Goal: Information Seeking & Learning: Learn about a topic

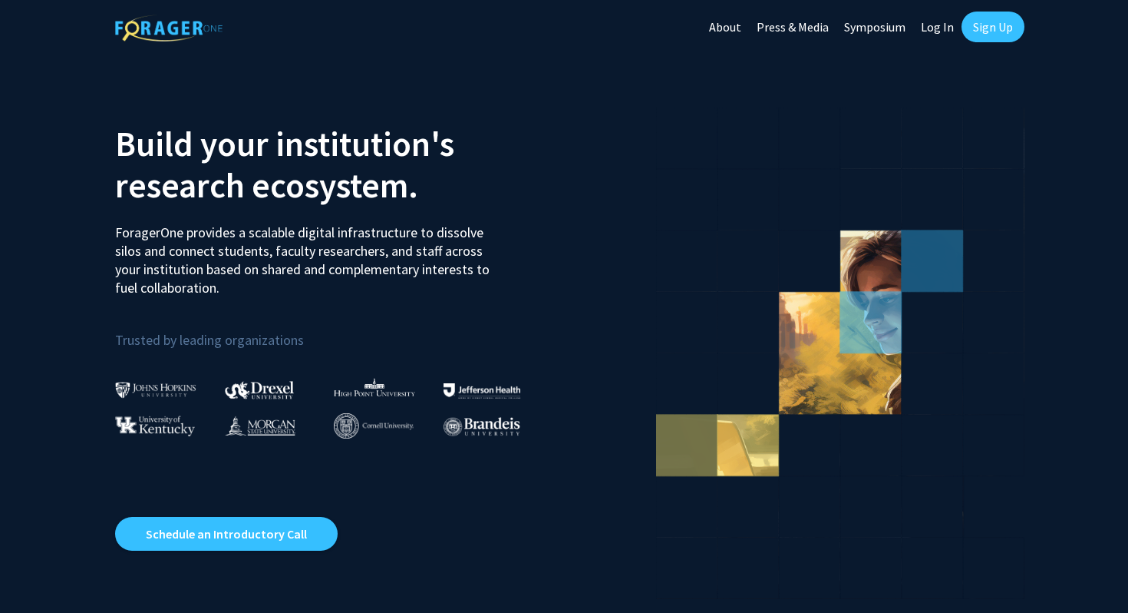
click at [924, 21] on link "Log In" at bounding box center [937, 27] width 48 height 54
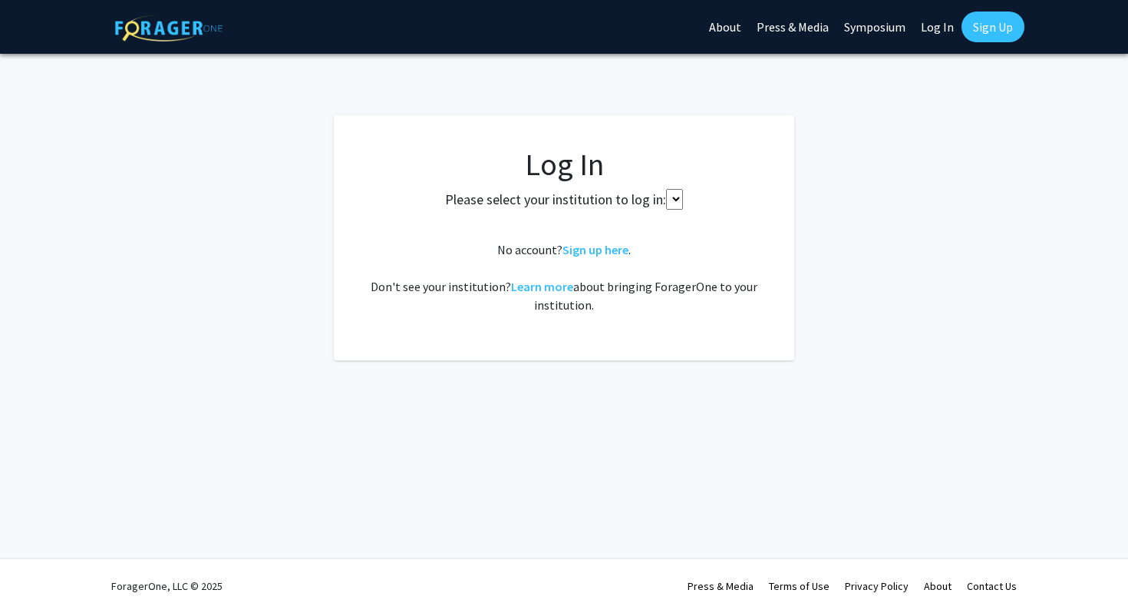
select select
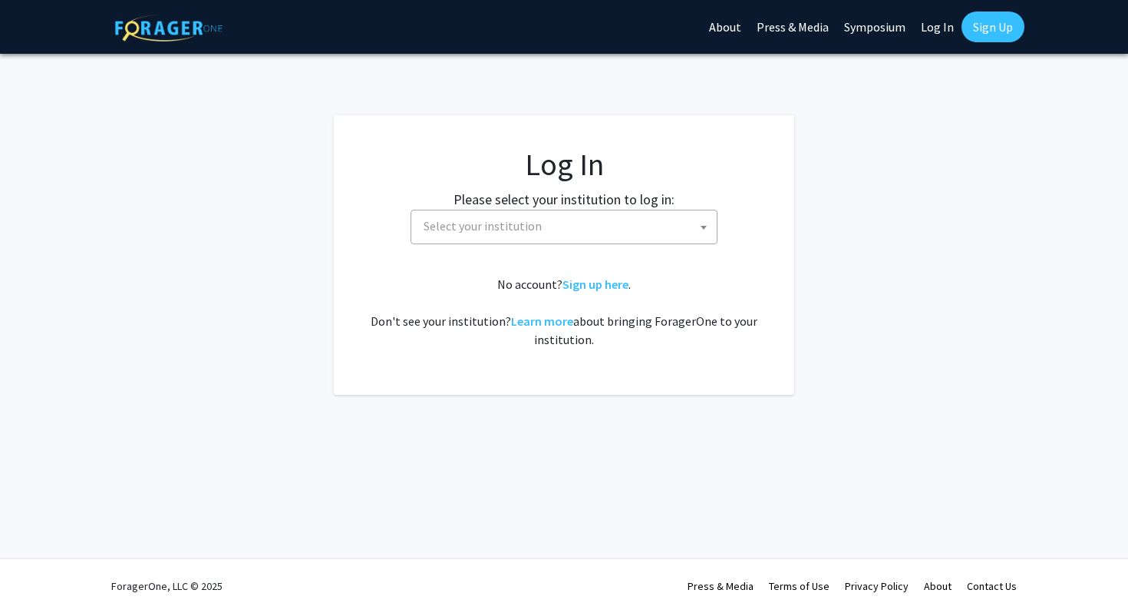
click at [556, 226] on span "Select your institution" at bounding box center [567, 225] width 299 height 31
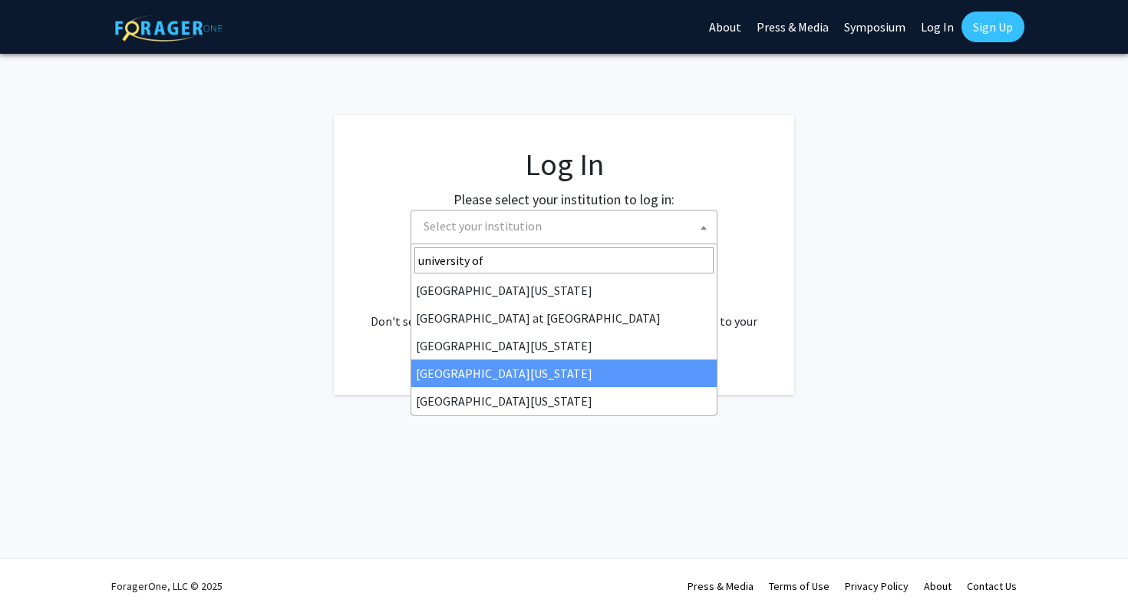
type input "university of"
select select "31"
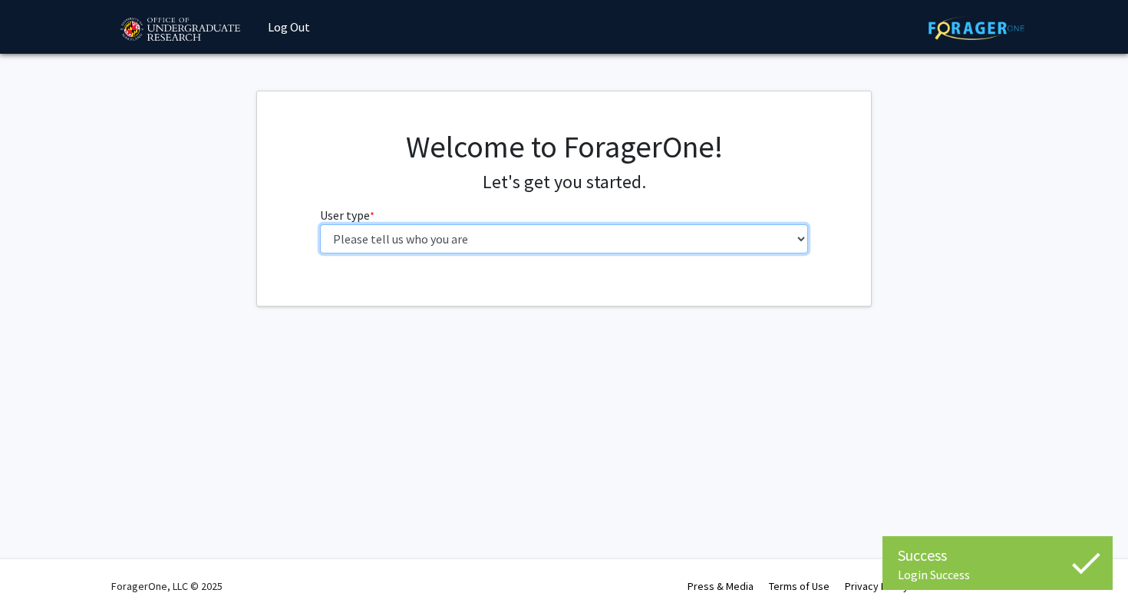
click at [461, 246] on select "Please tell us who you are Undergraduate Student Master's Student Doctoral Cand…" at bounding box center [564, 238] width 489 height 29
select select "2: masters"
click at [320, 224] on select "Please tell us who you are Undergraduate Student Master's Student Doctoral Cand…" at bounding box center [564, 238] width 489 height 29
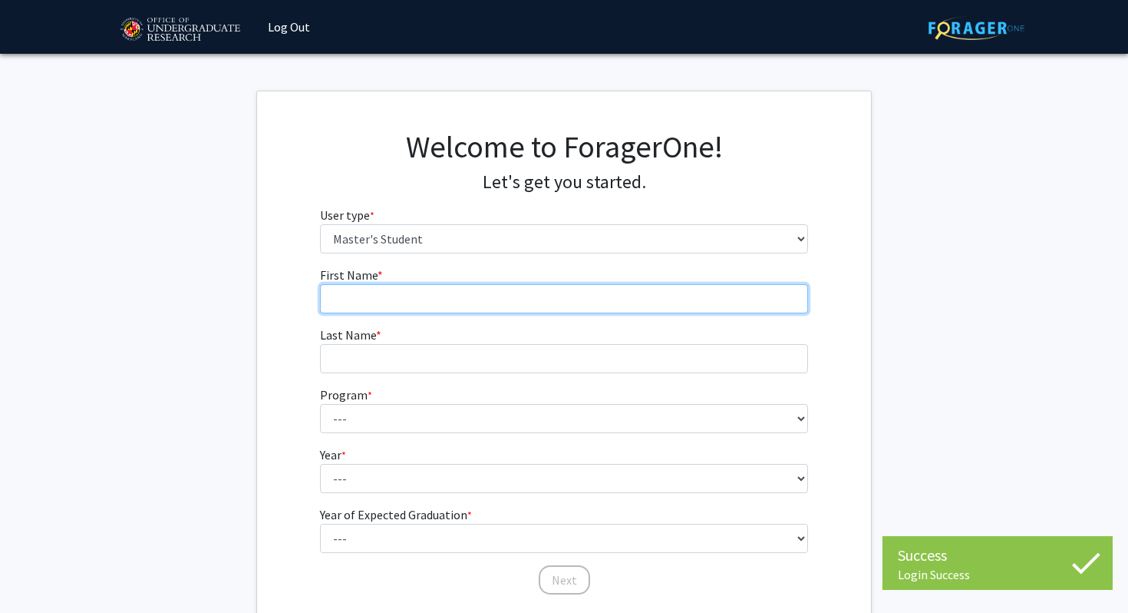
click at [484, 298] on input "First Name * required" at bounding box center [564, 298] width 489 height 29
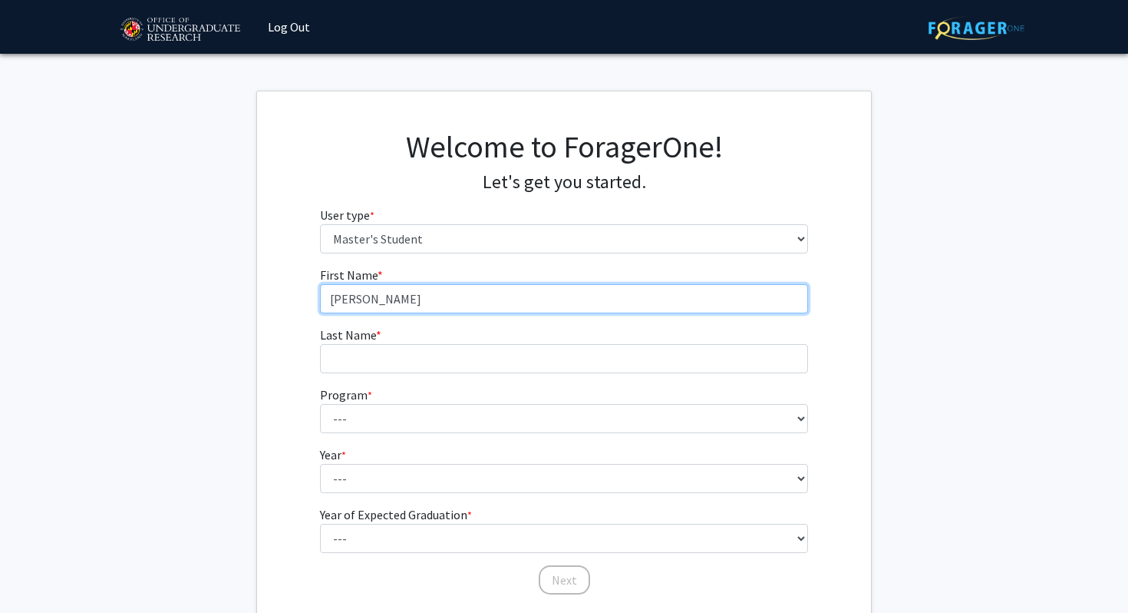
type input "Courtney"
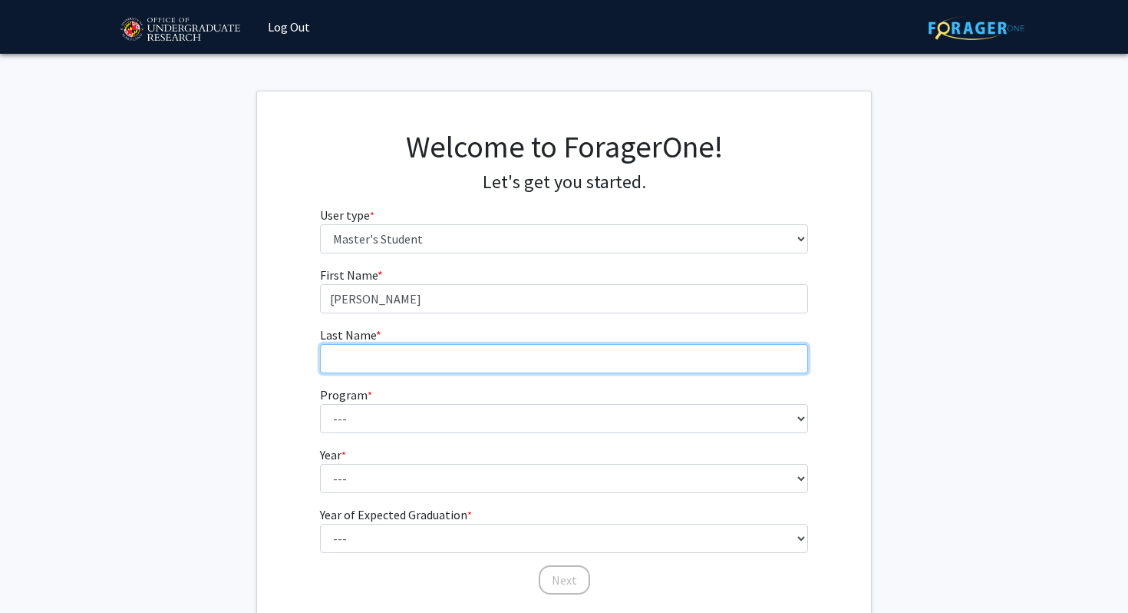
click at [471, 358] on input "Last Name * required" at bounding box center [564, 358] width 489 height 29
type input "Yockel"
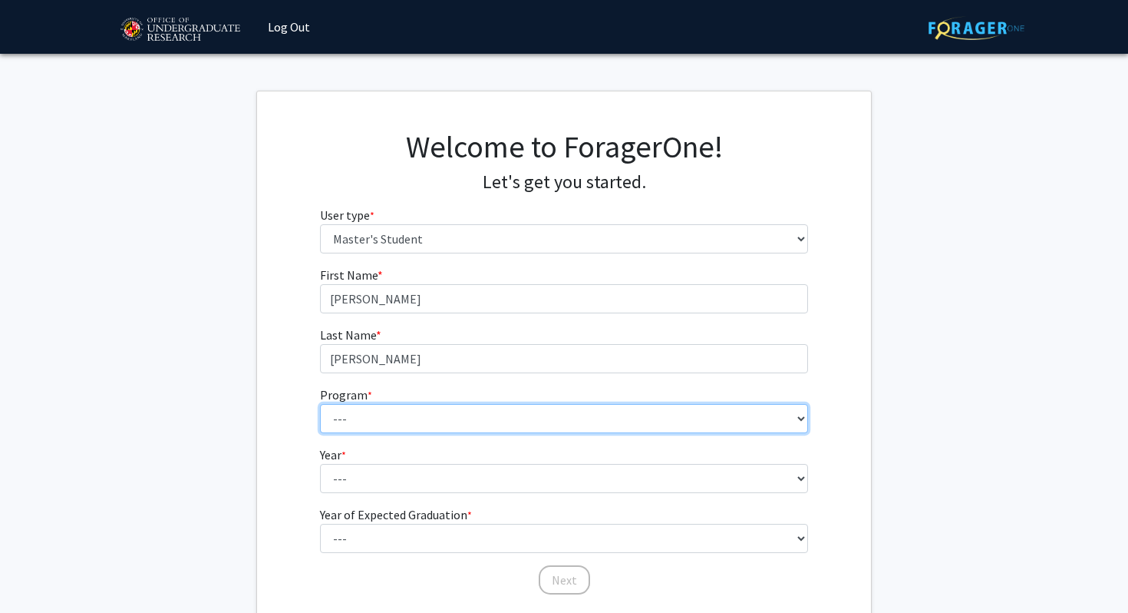
click at [464, 418] on select "--- Accounting Aerospace Engineering Agricultural and Resource Economics Americ…" at bounding box center [564, 418] width 489 height 29
select select "93: 2080"
click at [320, 404] on select "--- Accounting Aerospace Engineering Agricultural and Resource Economics Americ…" at bounding box center [564, 418] width 489 height 29
click at [454, 420] on select "--- Accounting Aerospace Engineering Agricultural and Resource Economics Americ…" at bounding box center [564, 418] width 489 height 29
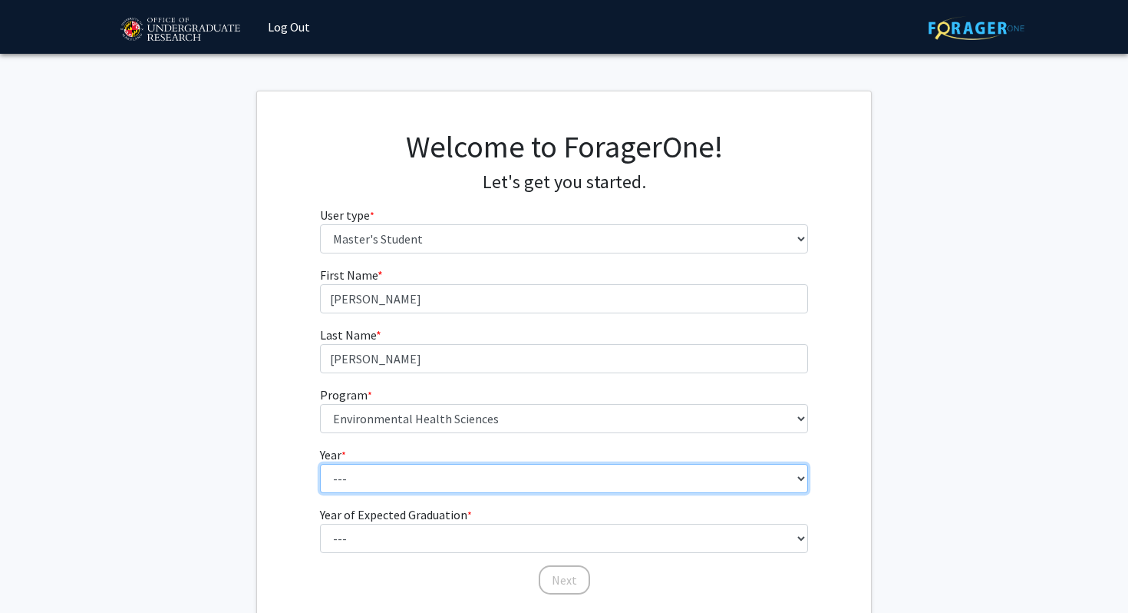
click at [362, 488] on select "--- First Year Second Year" at bounding box center [564, 478] width 489 height 29
select select "1: first_year"
click at [320, 464] on select "--- First Year Second Year" at bounding box center [564, 478] width 489 height 29
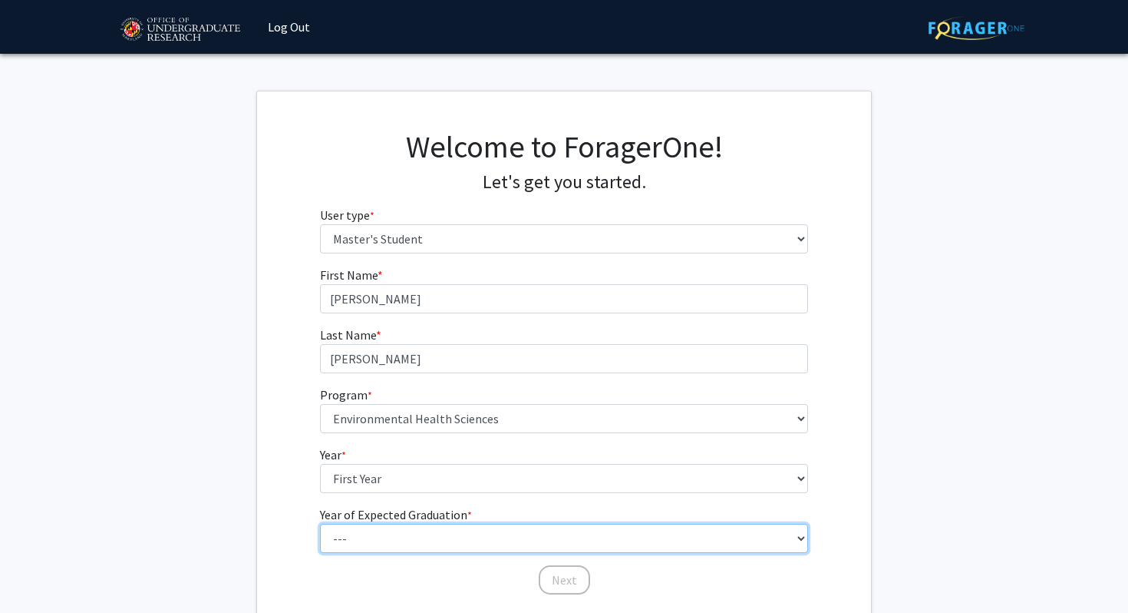
click at [387, 535] on select "--- 2025 2026 2027 2028 2029 2030 2031 2032 2033 2034" at bounding box center [564, 537] width 489 height 29
select select "3: 2027"
click at [320, 523] on select "--- 2025 2026 2027 2028 2029 2030 2031 2032 2033 2034" at bounding box center [564, 537] width 489 height 29
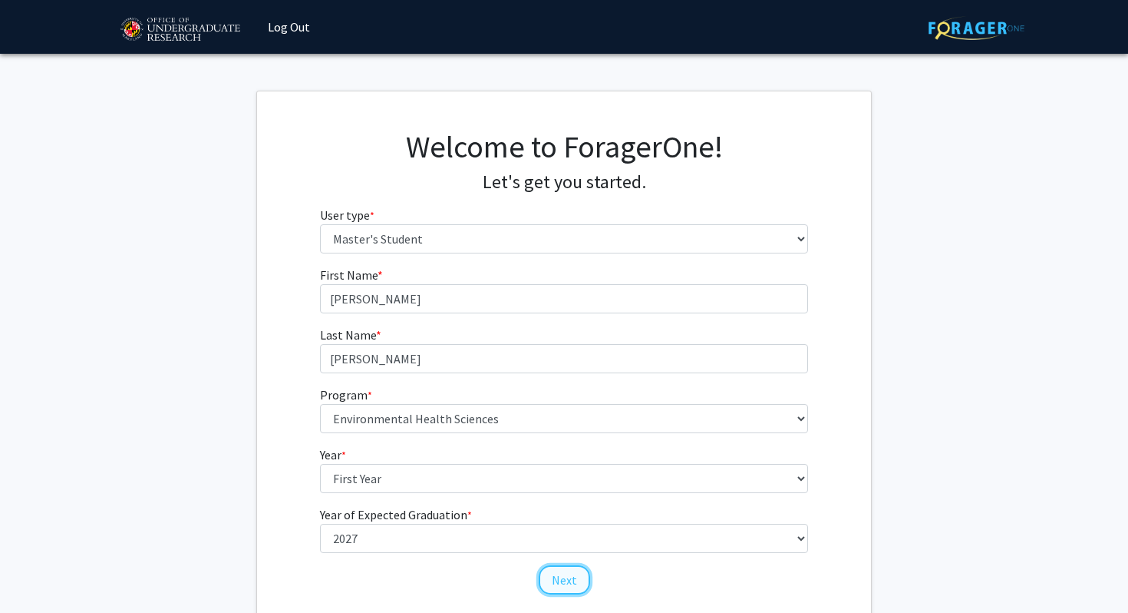
click at [551, 583] on button "Next" at bounding box center [564, 579] width 51 height 29
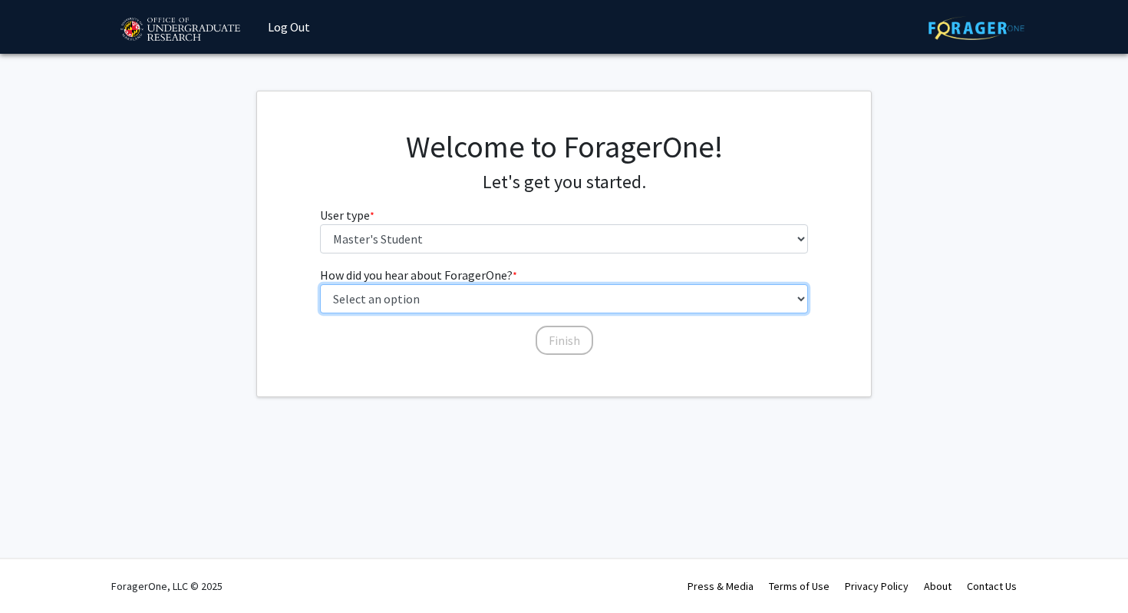
click at [484, 299] on select "Select an option Peer/student recommendation Faculty/staff recommendation Unive…" at bounding box center [564, 298] width 489 height 29
select select "3: university_website"
click at [320, 284] on select "Select an option Peer/student recommendation Faculty/staff recommendation Unive…" at bounding box center [564, 298] width 489 height 29
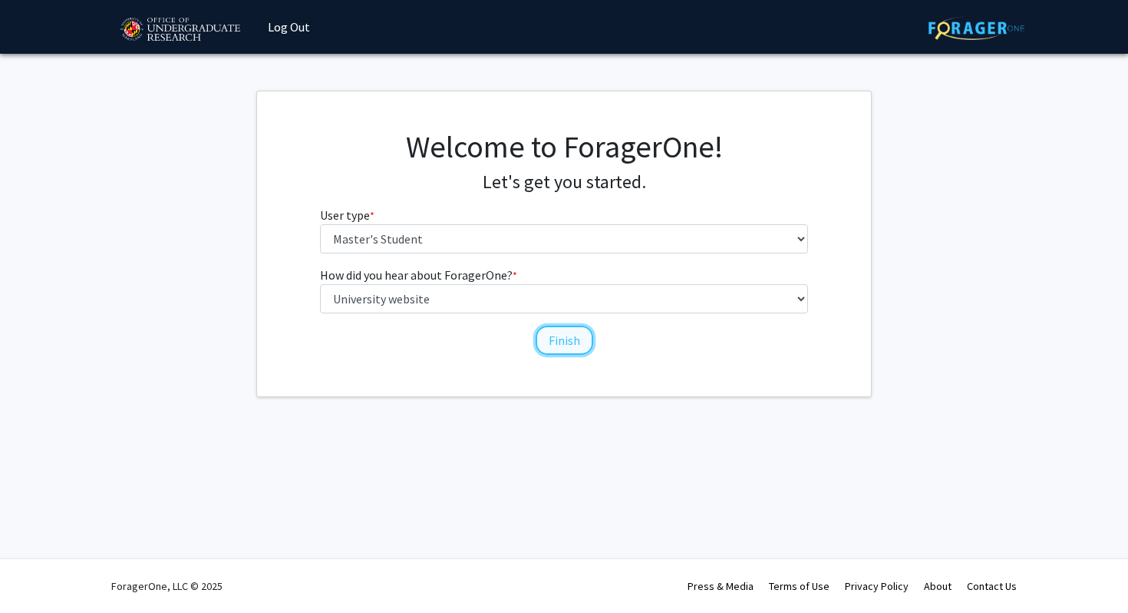
click at [569, 348] on button "Finish" at bounding box center [565, 339] width 58 height 29
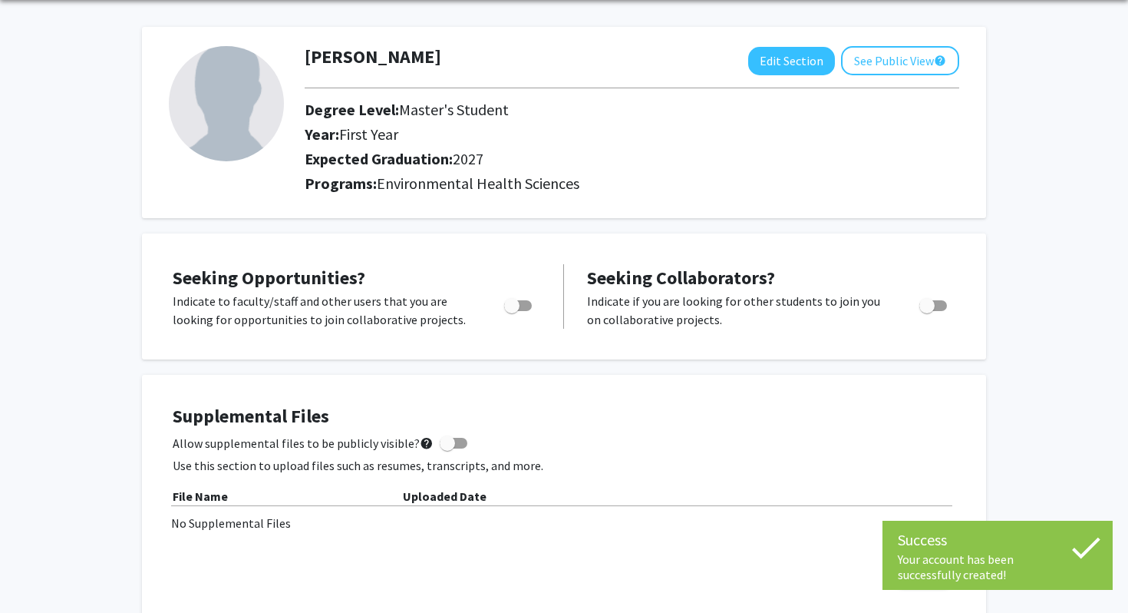
scroll to position [63, 0]
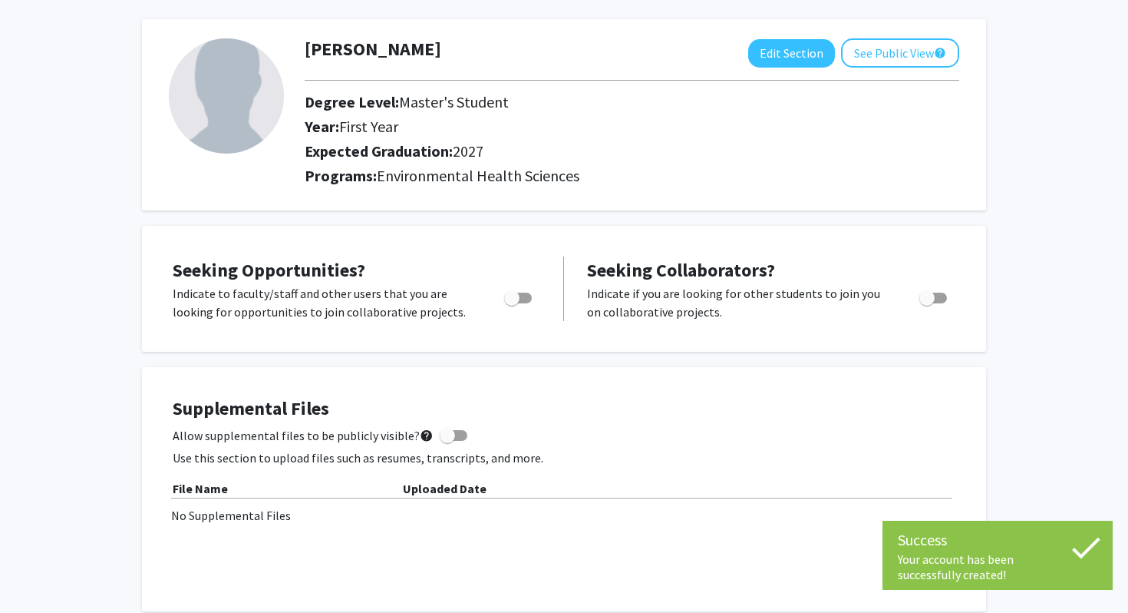
click at [530, 297] on span "Toggle" at bounding box center [518, 297] width 28 height 11
click at [512, 303] on input "Are you actively seeking opportunities?" at bounding box center [511, 303] width 1 height 1
checkbox input "true"
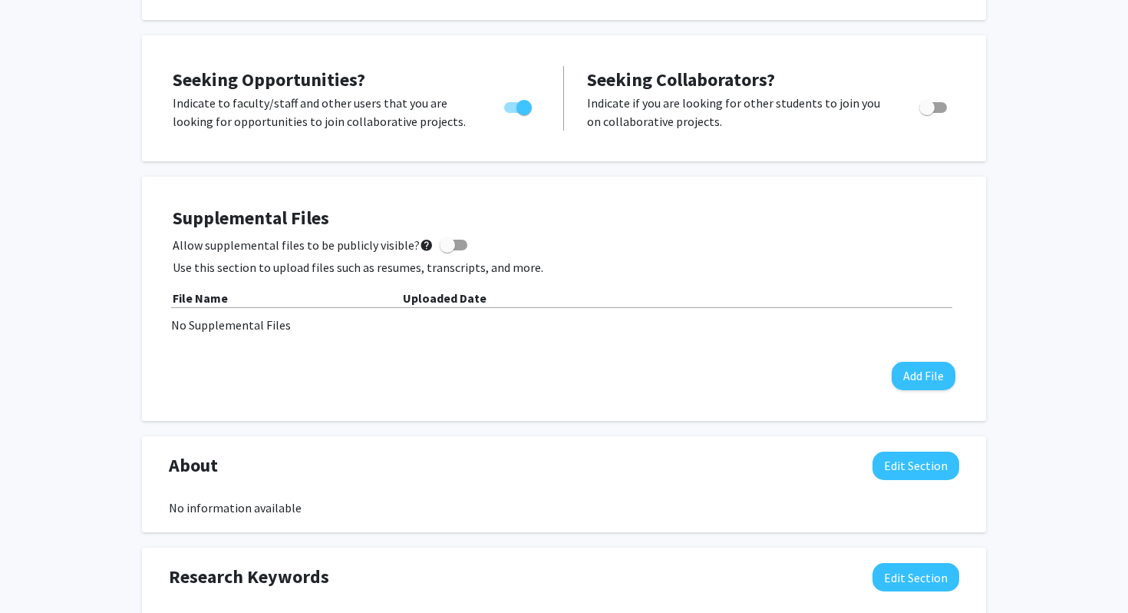
scroll to position [0, 0]
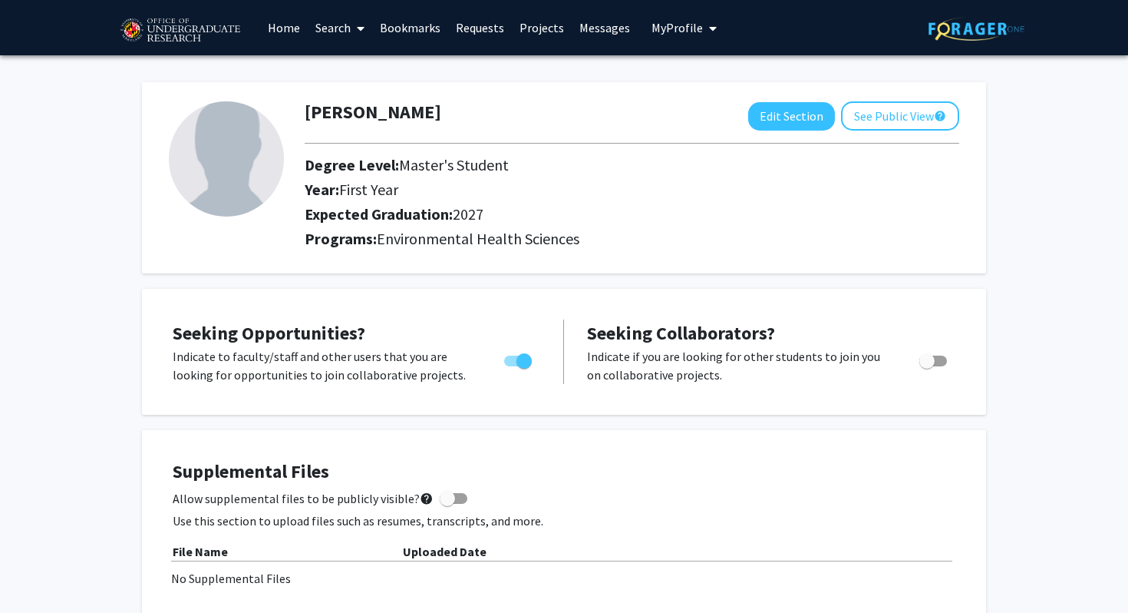
click at [540, 27] on link "Projects" at bounding box center [542, 28] width 60 height 54
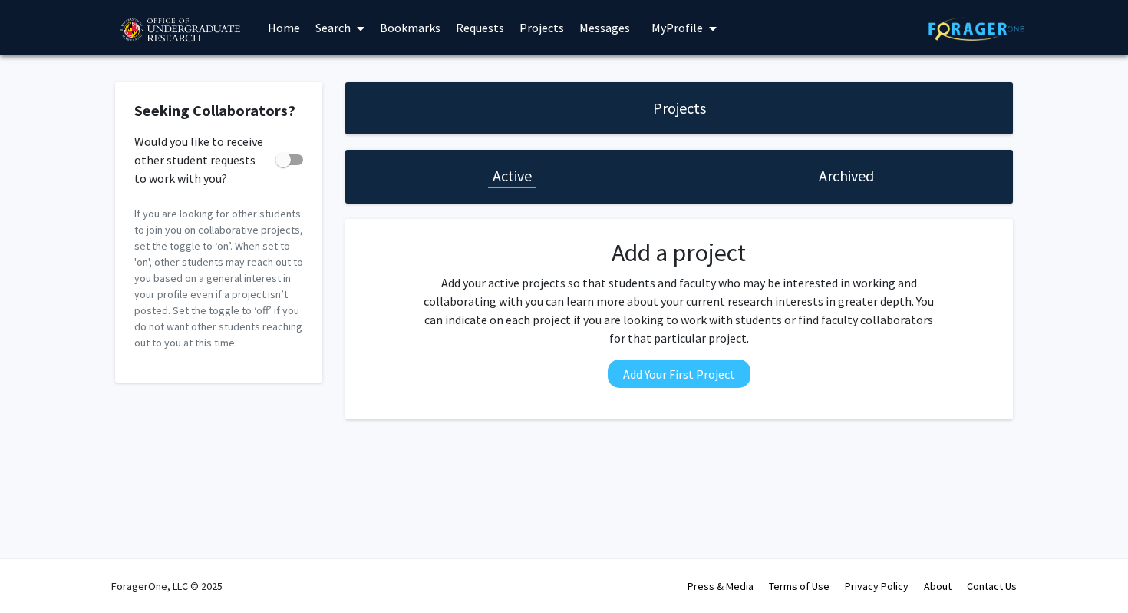
click at [325, 30] on link "Search" at bounding box center [340, 28] width 64 height 54
click at [294, 26] on link "Home" at bounding box center [284, 28] width 48 height 54
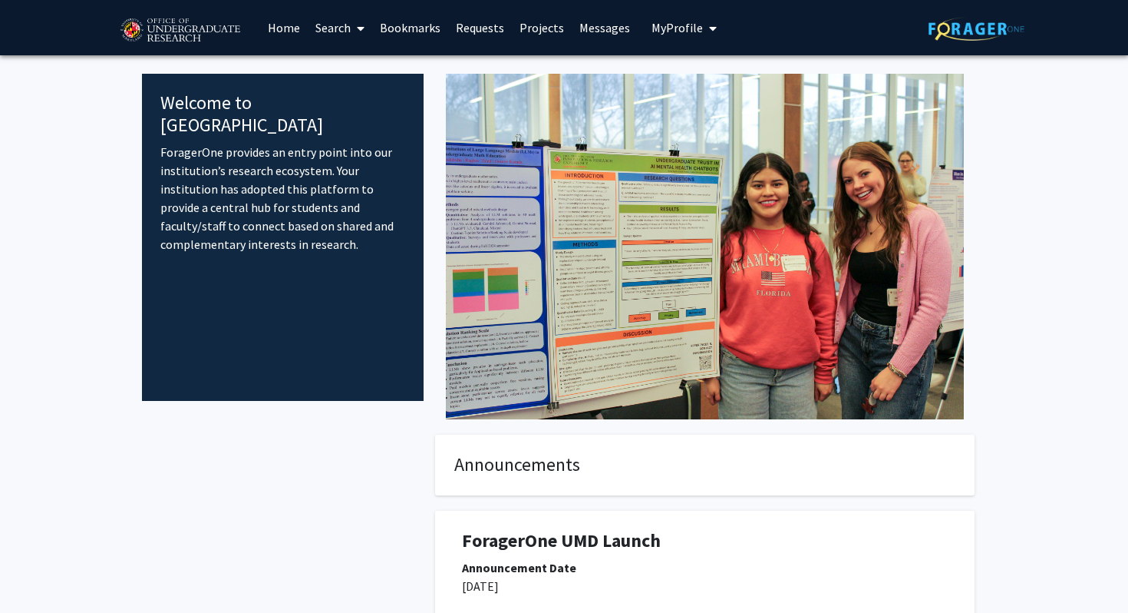
click at [346, 28] on link "Search" at bounding box center [340, 28] width 64 height 54
click at [358, 78] on span "Faculty/Staff" at bounding box center [364, 70] width 113 height 31
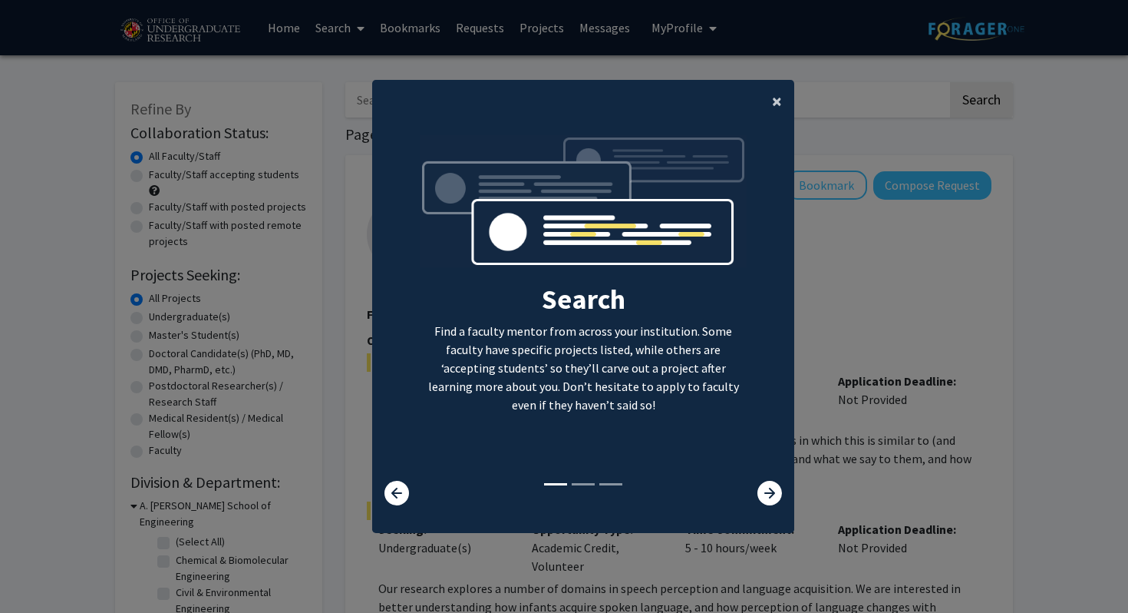
click at [773, 99] on span "×" at bounding box center [777, 101] width 10 height 24
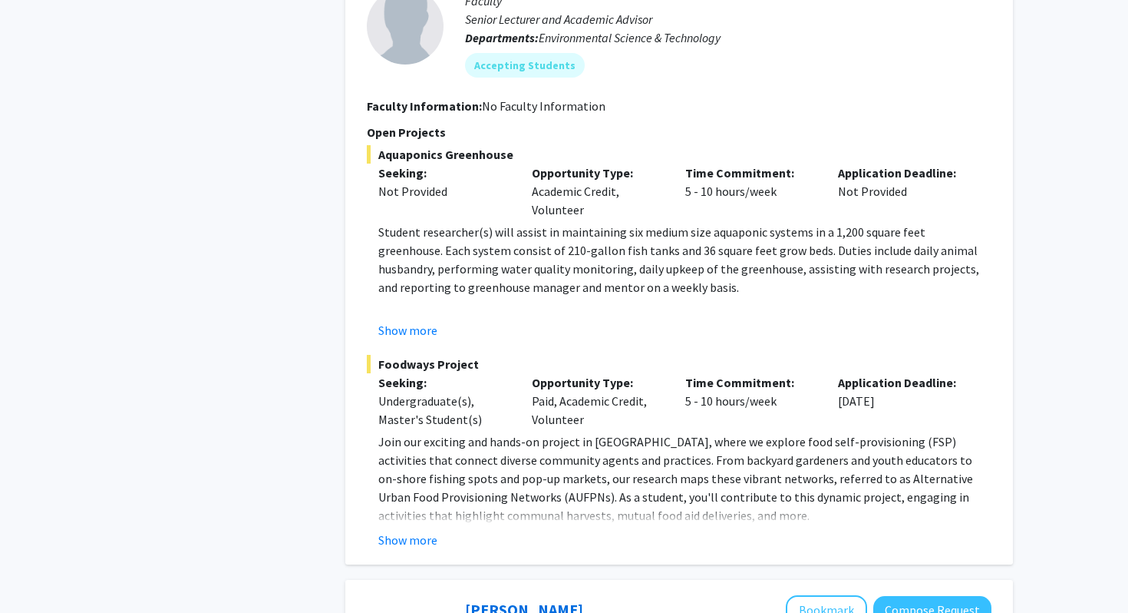
scroll to position [1347, 0]
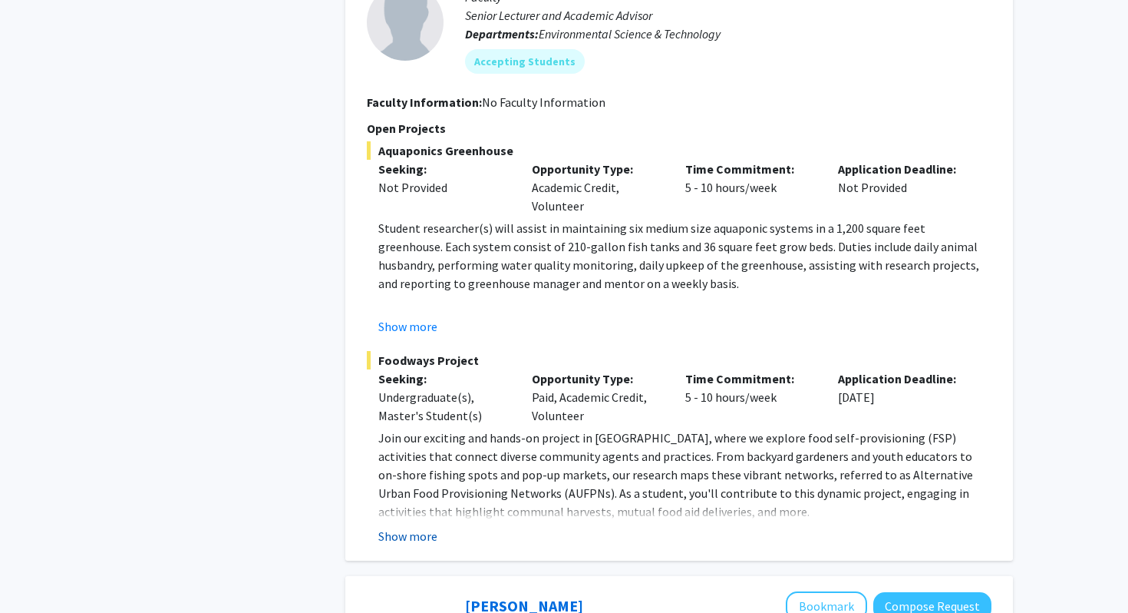
click at [426, 527] on button "Show more" at bounding box center [407, 536] width 59 height 18
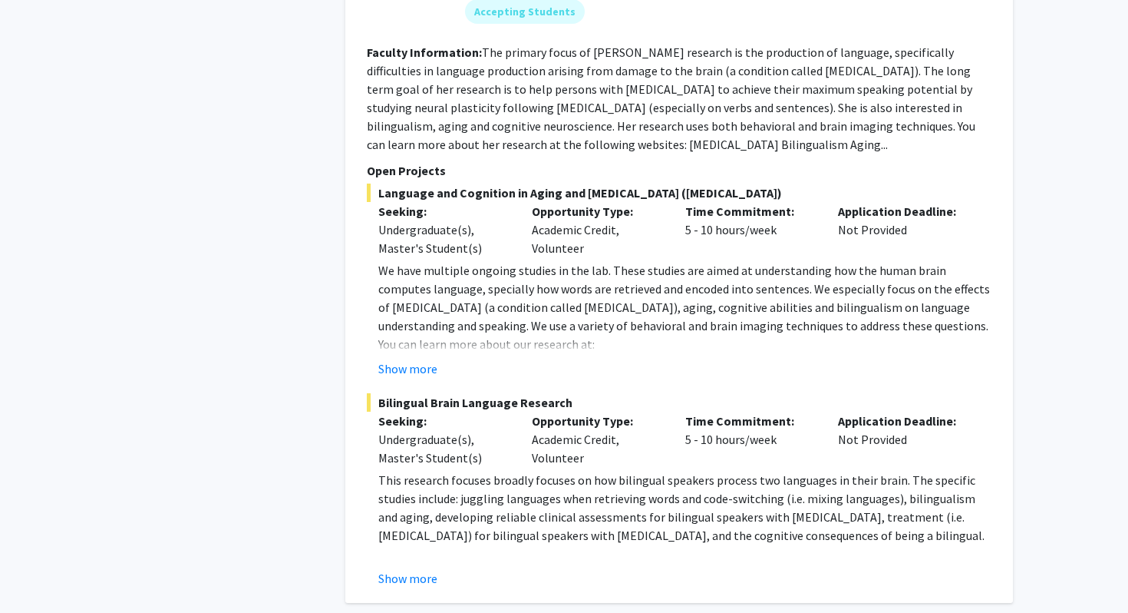
scroll to position [7326, 0]
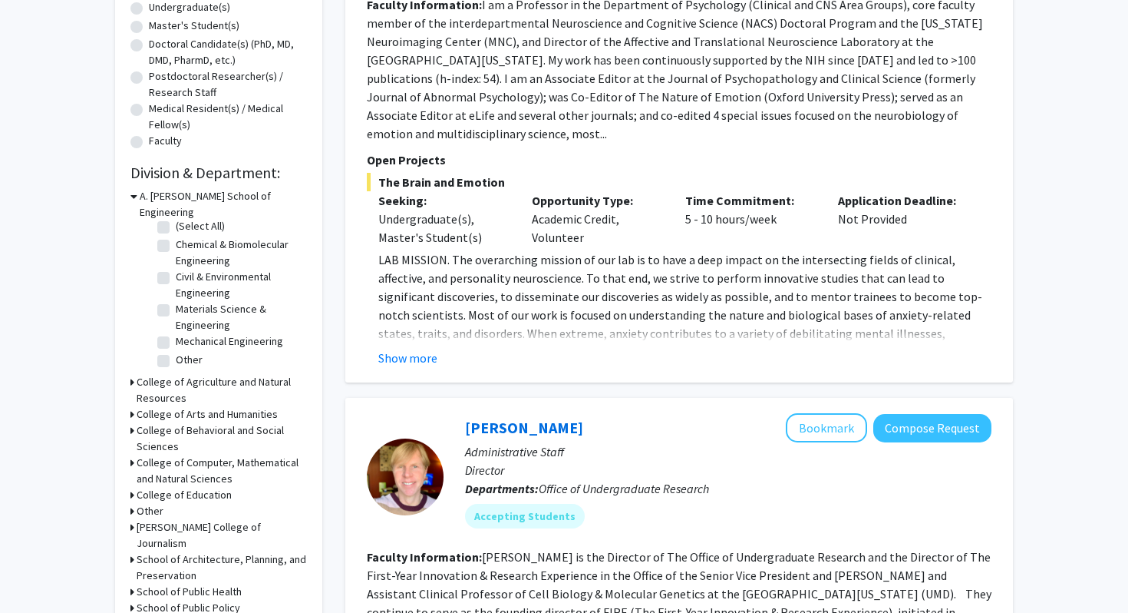
scroll to position [318, 0]
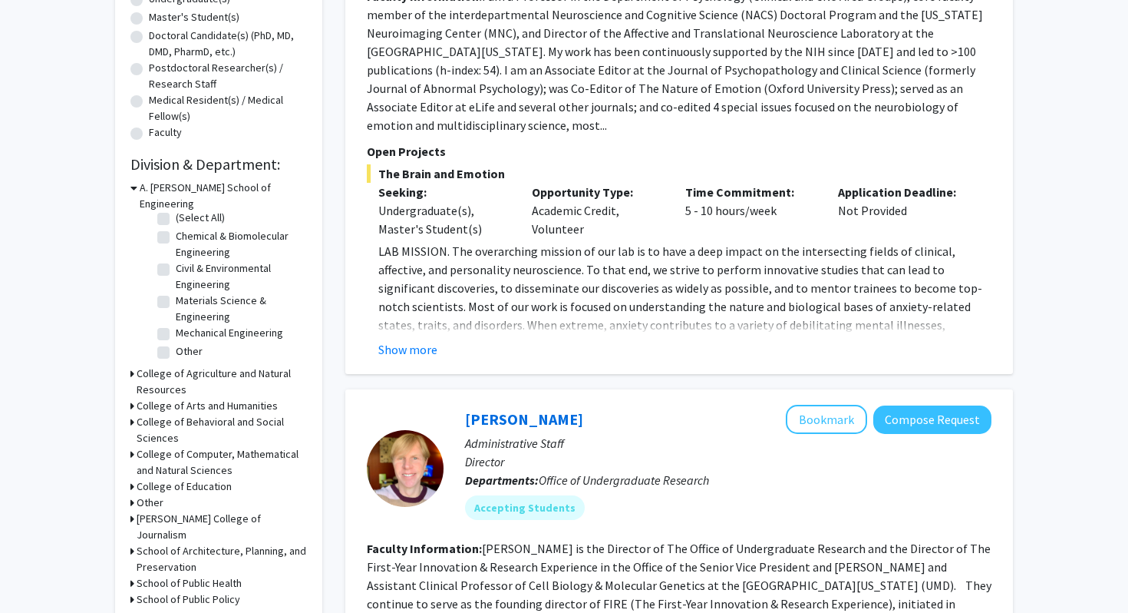
click at [217, 575] on h3 "School of Public Health" at bounding box center [189, 583] width 105 height 16
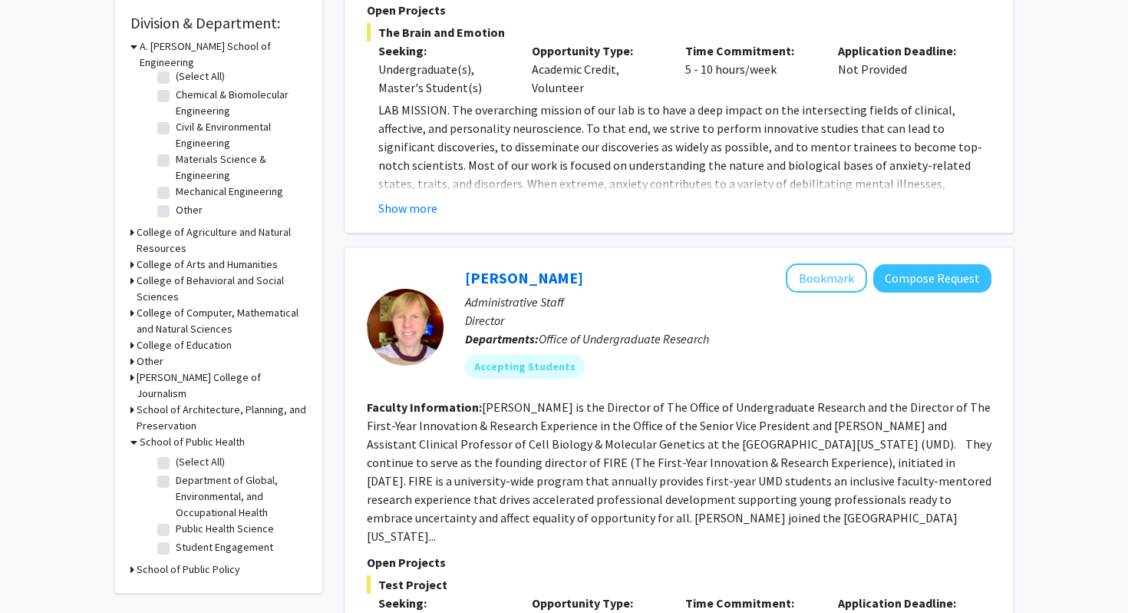
scroll to position [460, 0]
click at [176, 453] on label "(Select All)" at bounding box center [200, 461] width 49 height 16
click at [176, 453] on input "(Select All)" at bounding box center [181, 458] width 10 height 10
checkbox input "true"
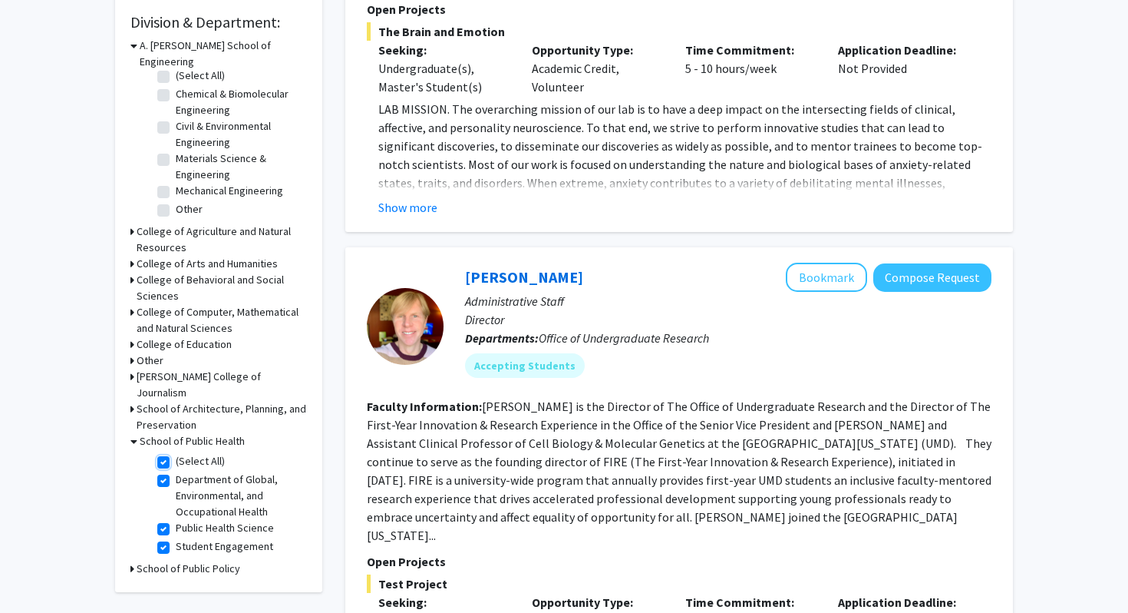
checkbox input "true"
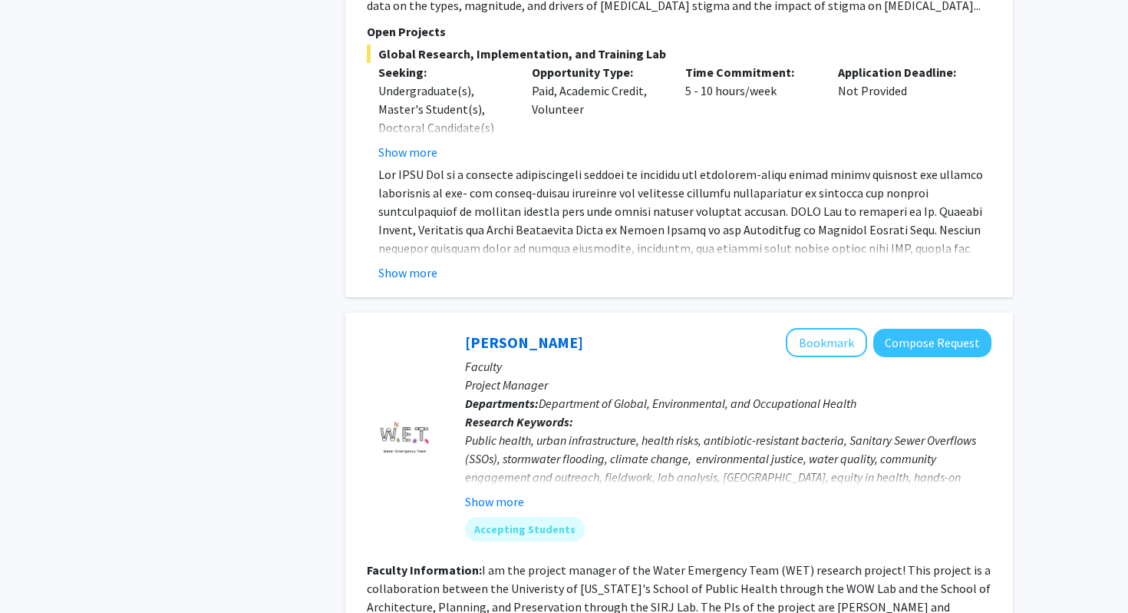
scroll to position [1019, 0]
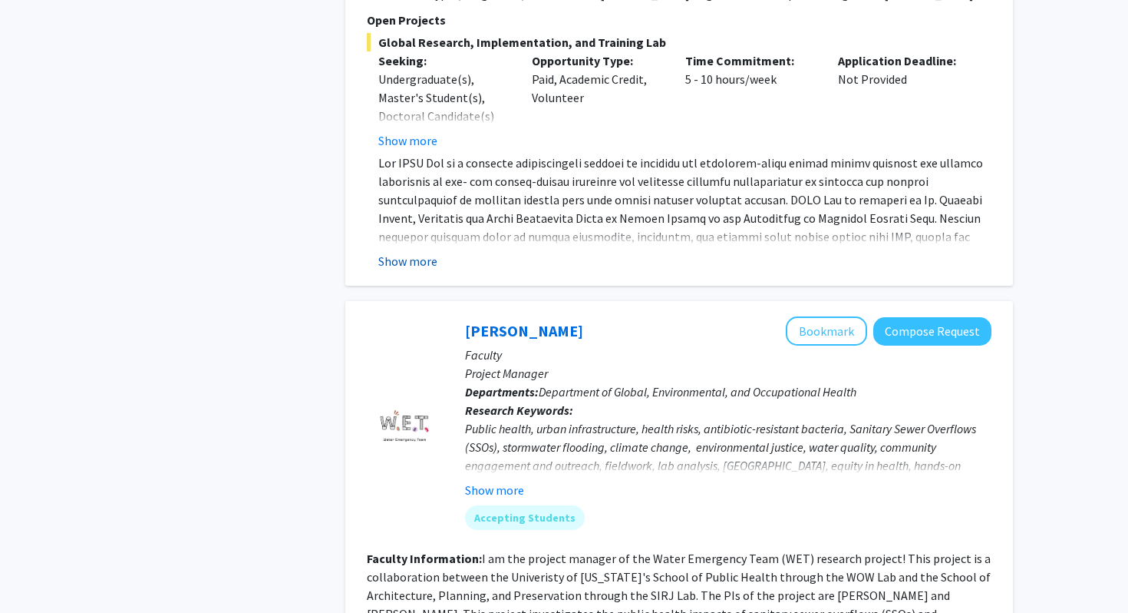
click at [415, 252] on button "Show more" at bounding box center [407, 261] width 59 height 18
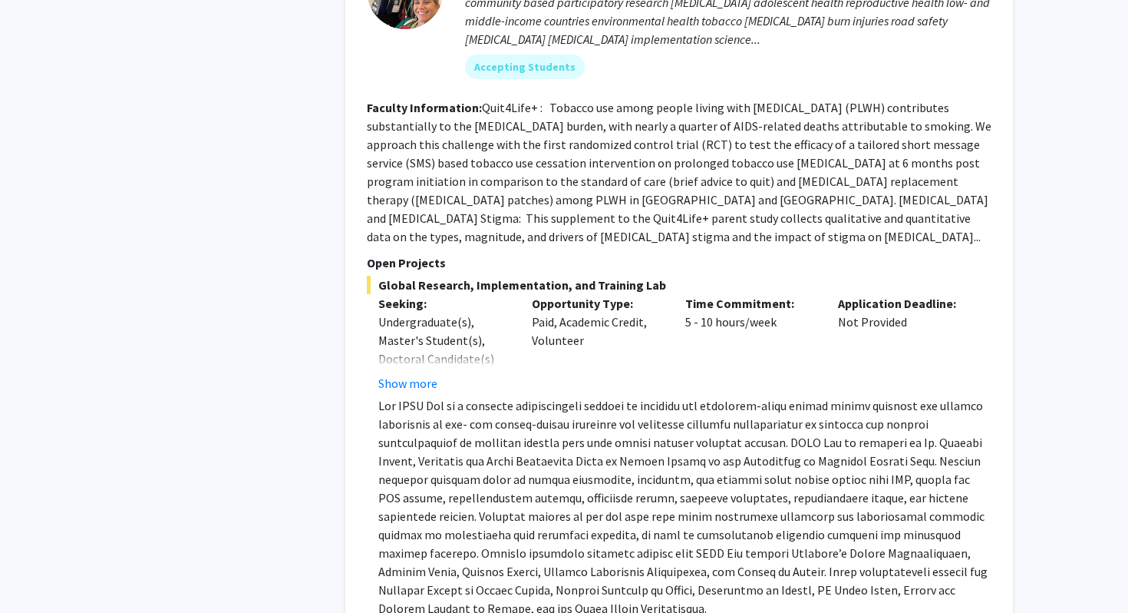
scroll to position [764, 0]
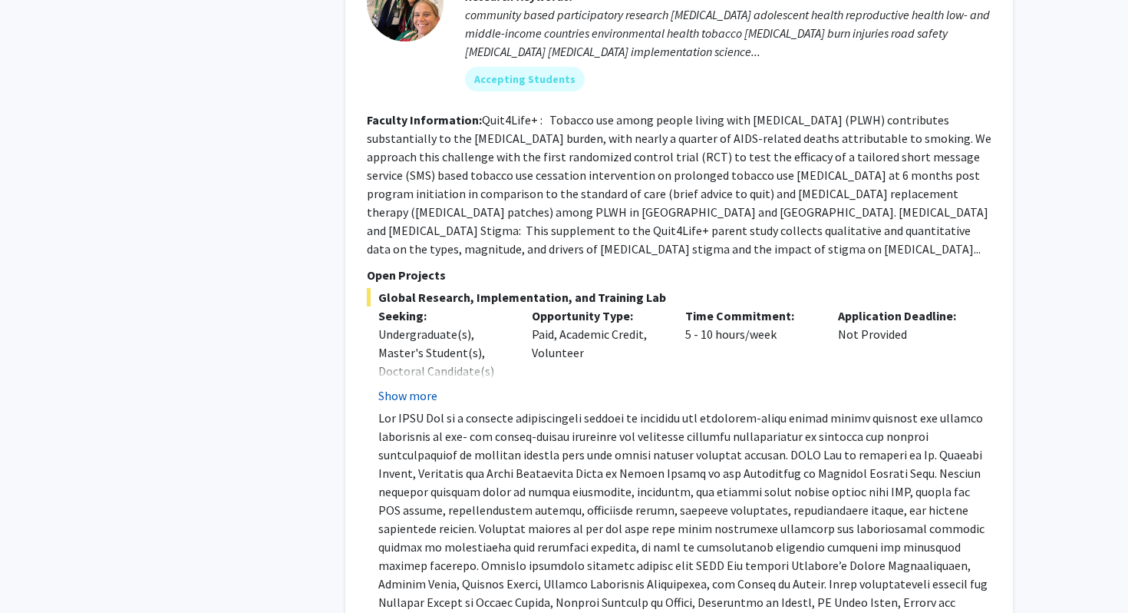
click at [413, 386] on button "Show more" at bounding box center [407, 395] width 59 height 18
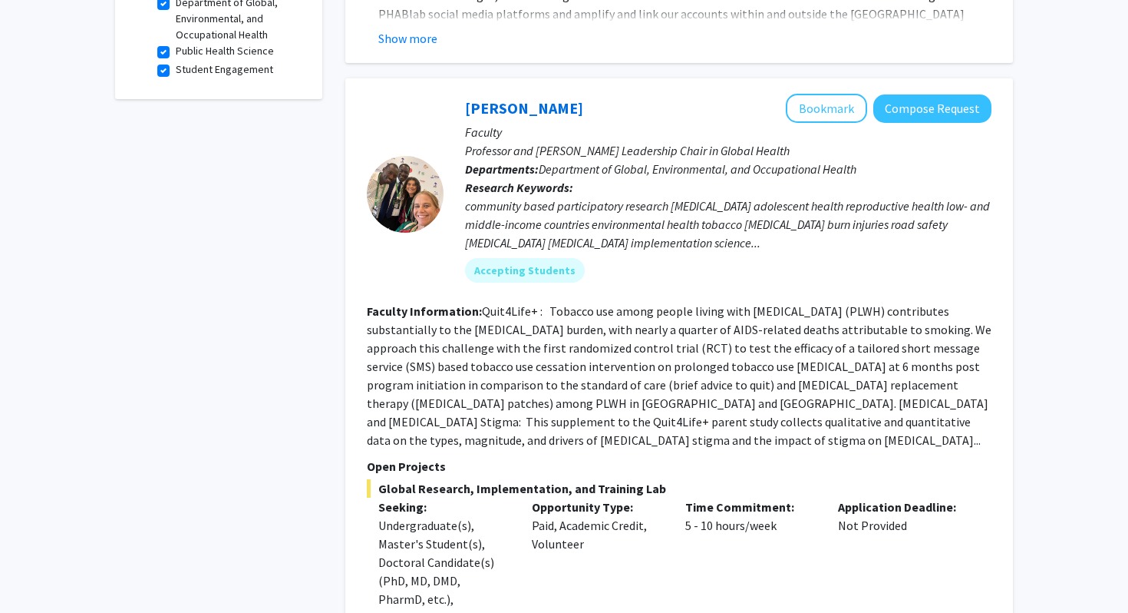
scroll to position [570, 0]
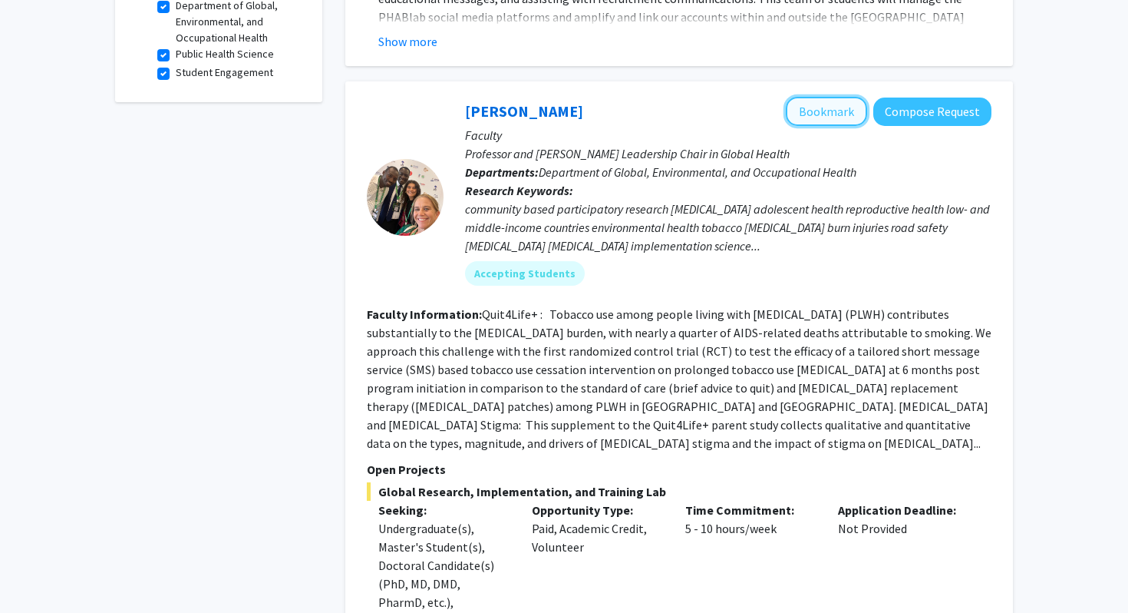
click at [801, 106] on button "Bookmark" at bounding box center [826, 111] width 81 height 29
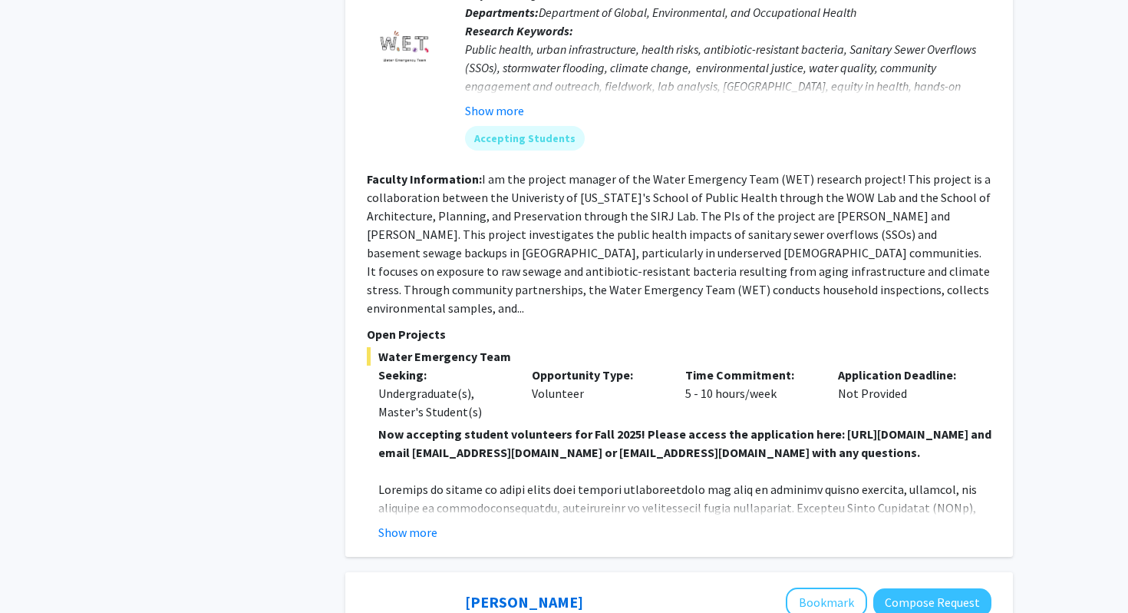
scroll to position [1639, 0]
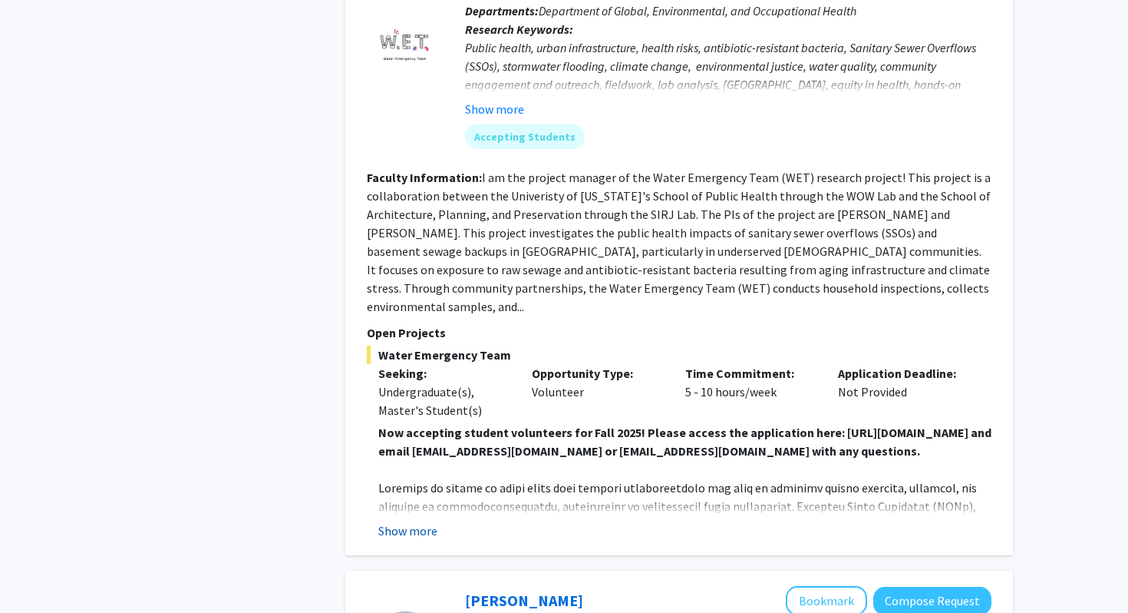
click at [421, 521] on button "Show more" at bounding box center [407, 530] width 59 height 18
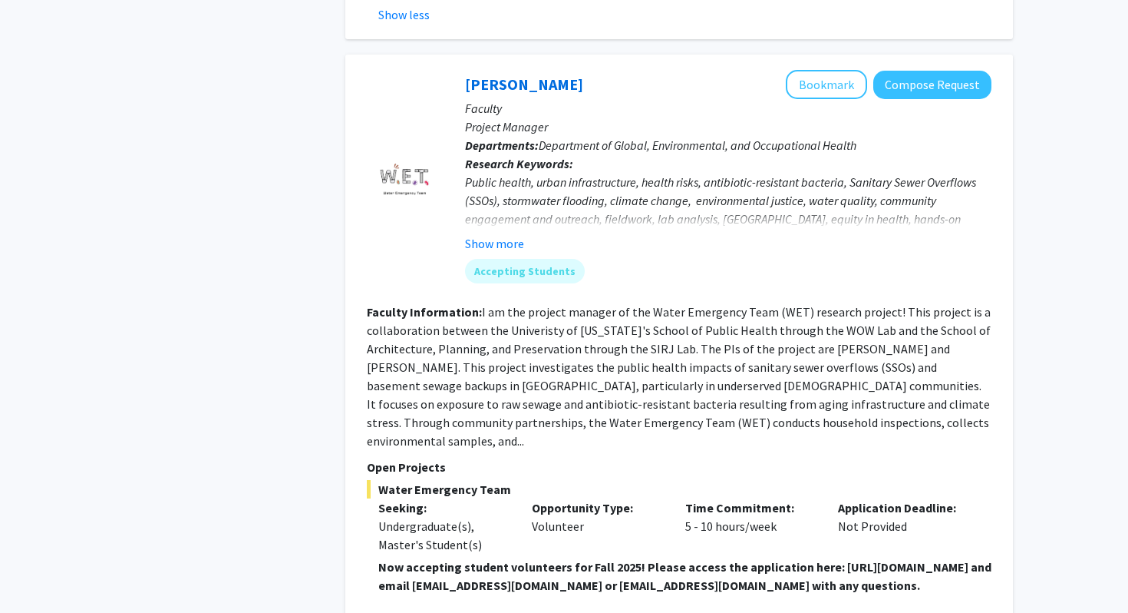
scroll to position [1446, 0]
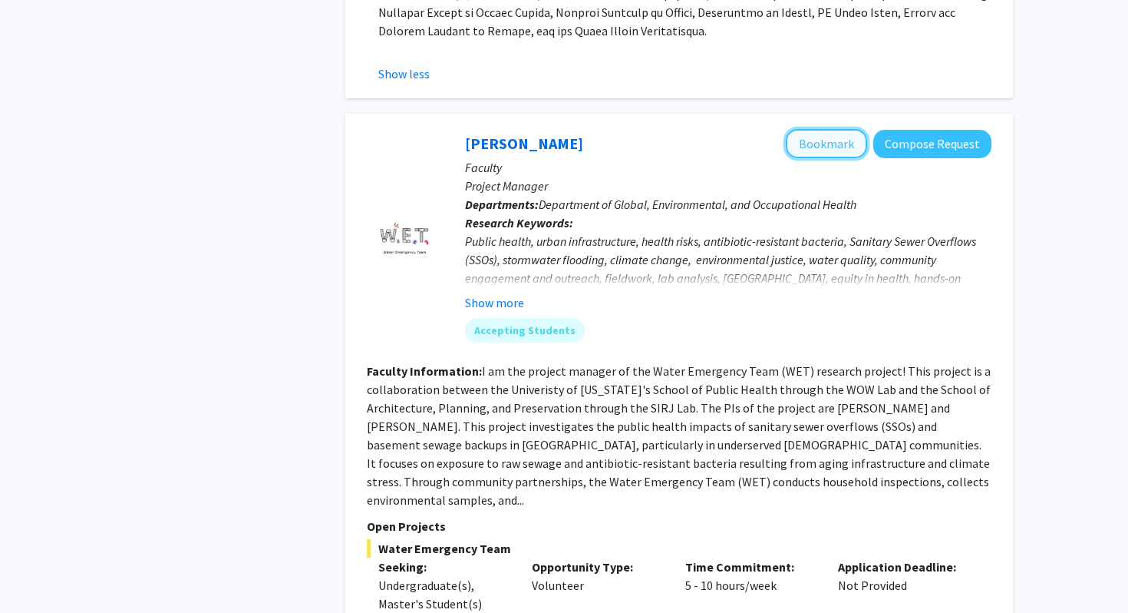
click at [812, 129] on button "Bookmark" at bounding box center [826, 143] width 81 height 29
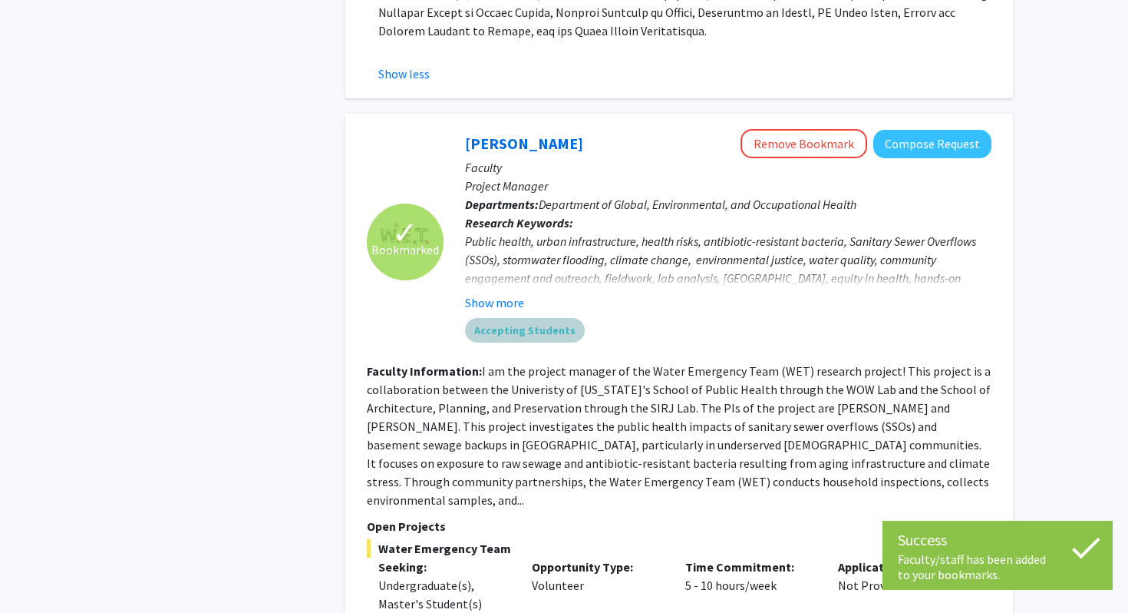
click at [530, 318] on mat-chip "Accepting Students" at bounding box center [525, 330] width 120 height 25
click at [493, 293] on button "Show more" at bounding box center [494, 302] width 59 height 18
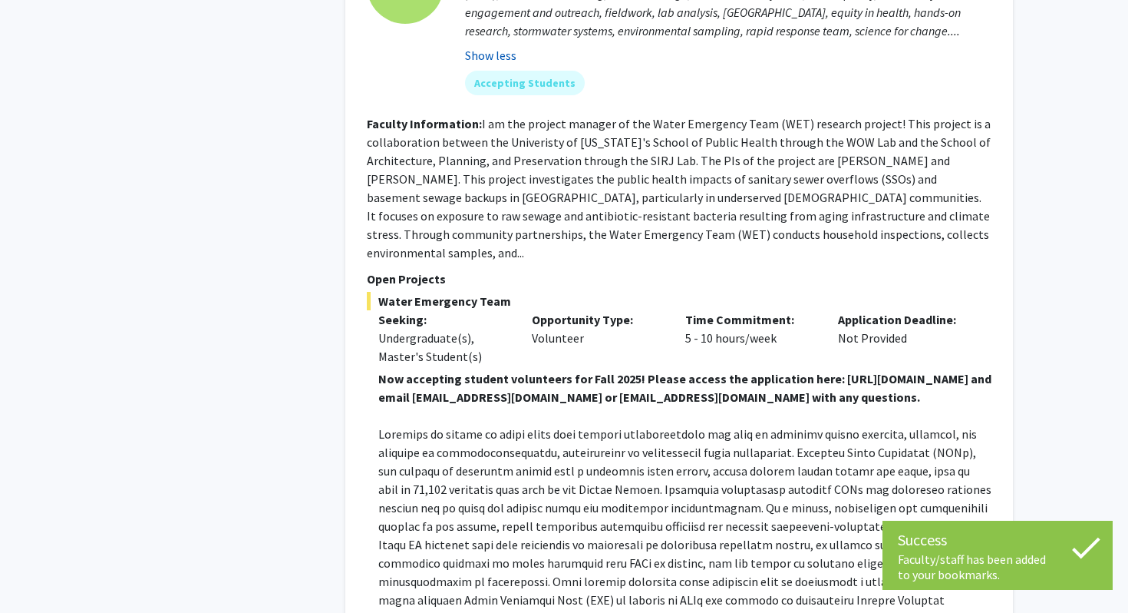
scroll to position [1725, 0]
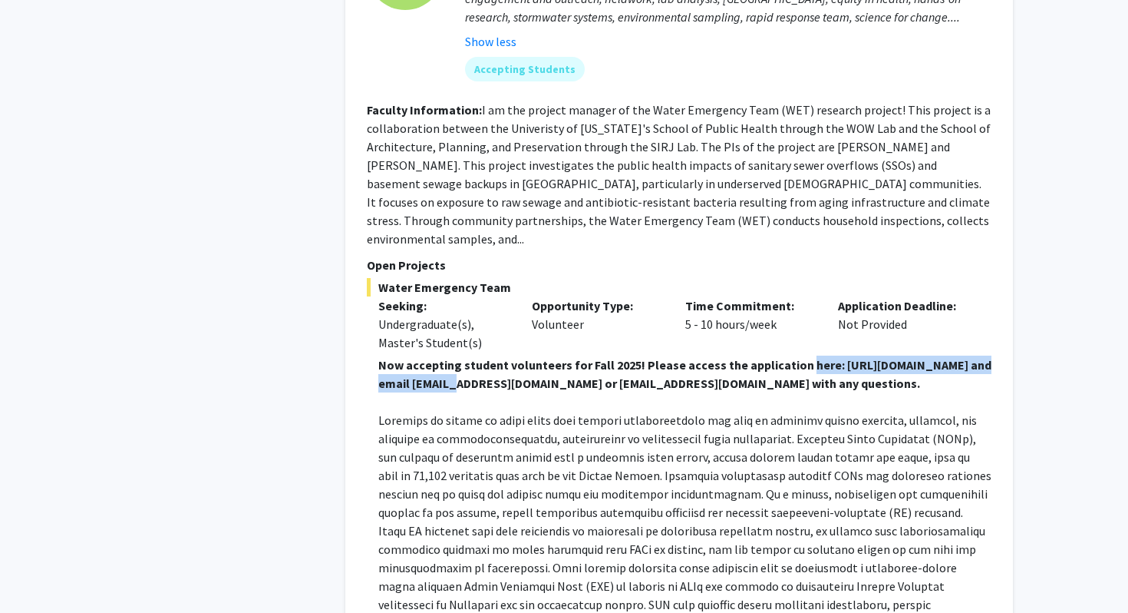
drag, startPoint x: 378, startPoint y: 342, endPoint x: 619, endPoint y: 347, distance: 241.8
click at [619, 357] on strong "Now accepting student volunteers for Fall 2025! Please access the application h…" at bounding box center [684, 374] width 613 height 34
copy strong "here: https://forms.gle/vABvS8fVzUefN9QF6"
click at [410, 357] on strong "Now accepting student volunteers for Fall 2025! Please access the application h…" at bounding box center [684, 374] width 613 height 34
drag, startPoint x: 410, startPoint y: 348, endPoint x: 614, endPoint y: 341, distance: 204.3
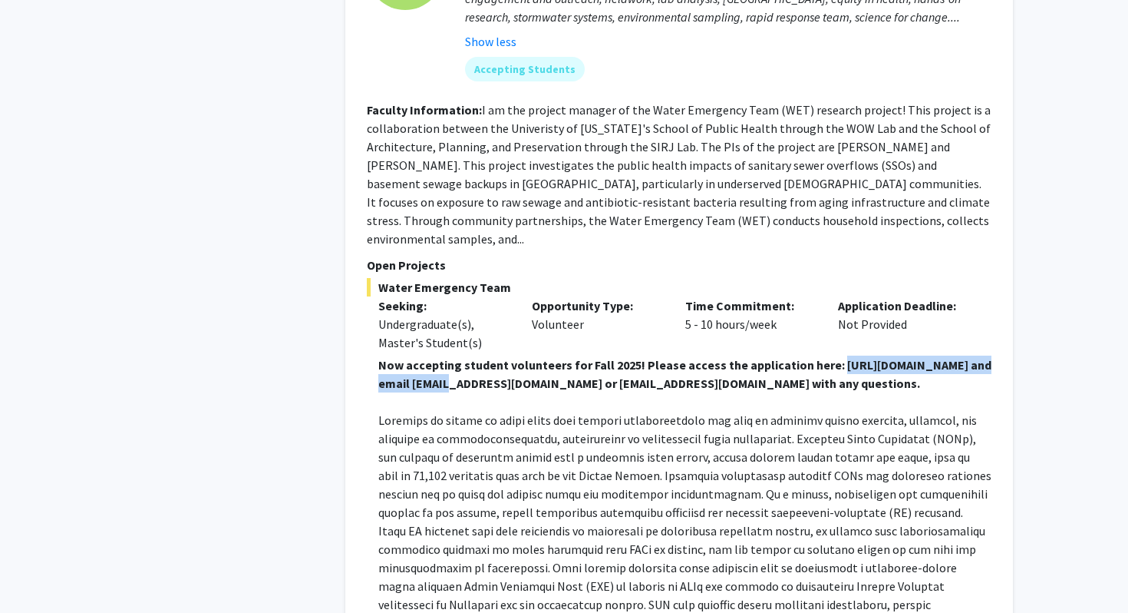
click at [615, 357] on strong "Now accepting student volunteers for Fall 2025! Please access the application h…" at bounding box center [684, 374] width 613 height 34
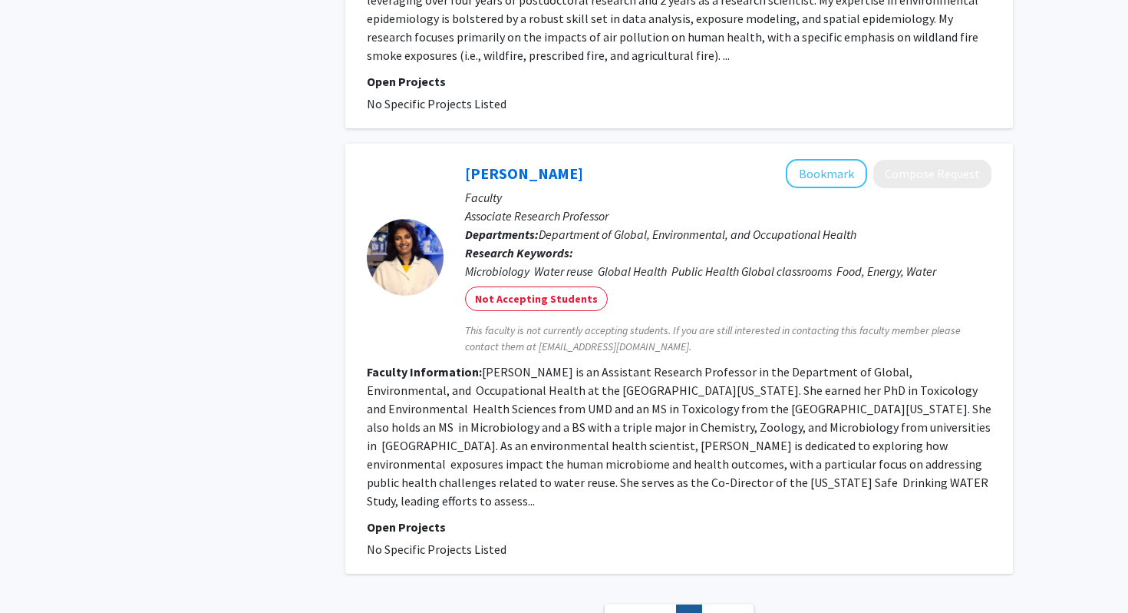
scroll to position [4458, 0]
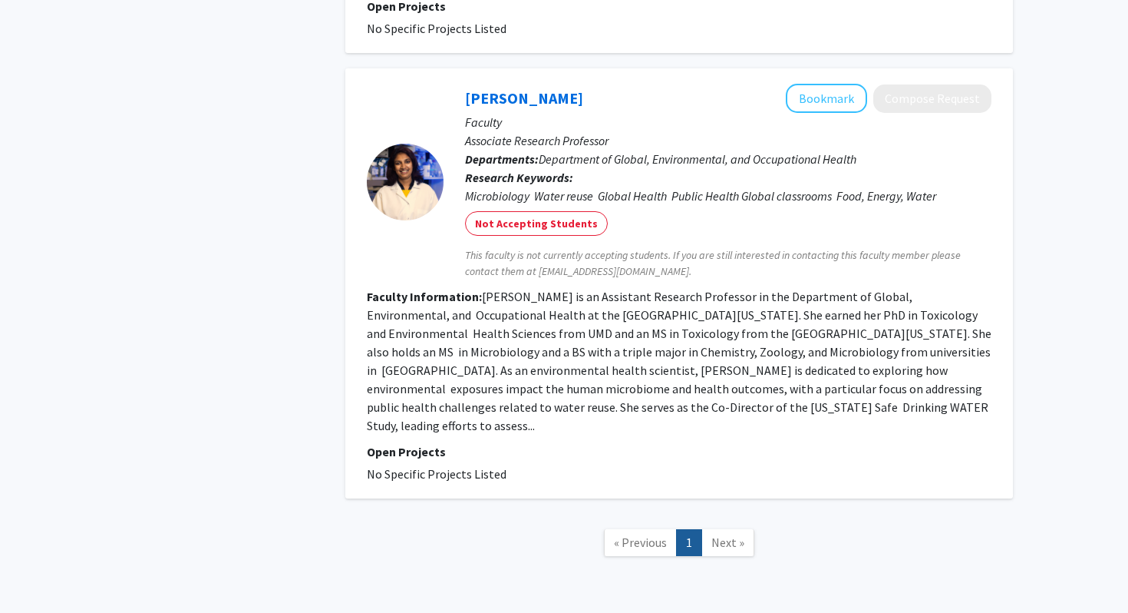
click at [728, 534] on span "Next »" at bounding box center [728, 541] width 33 height 15
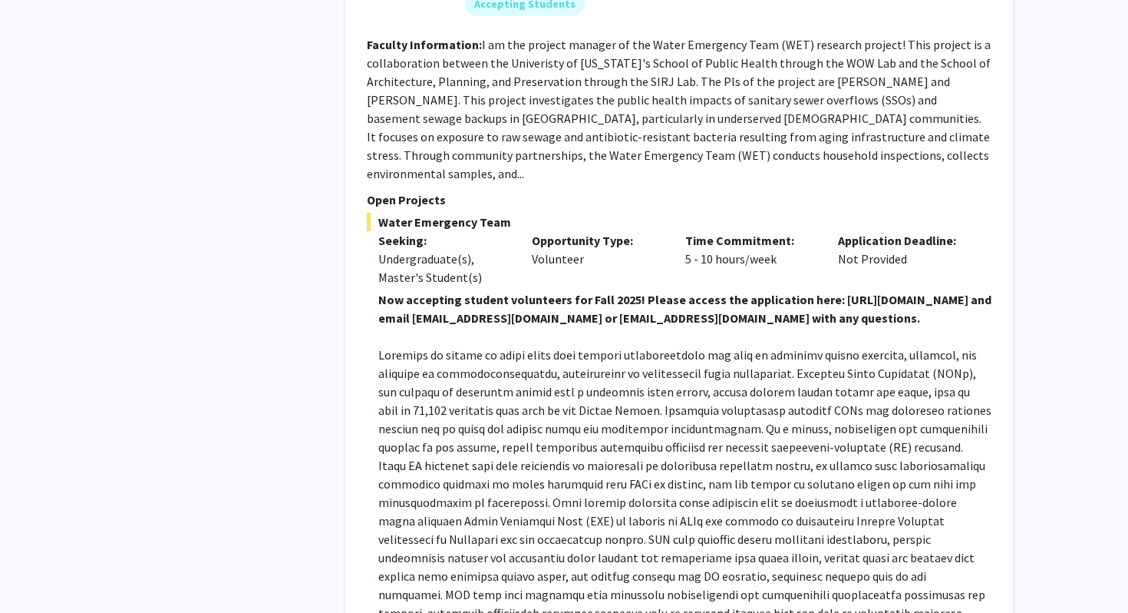
scroll to position [1788, 0]
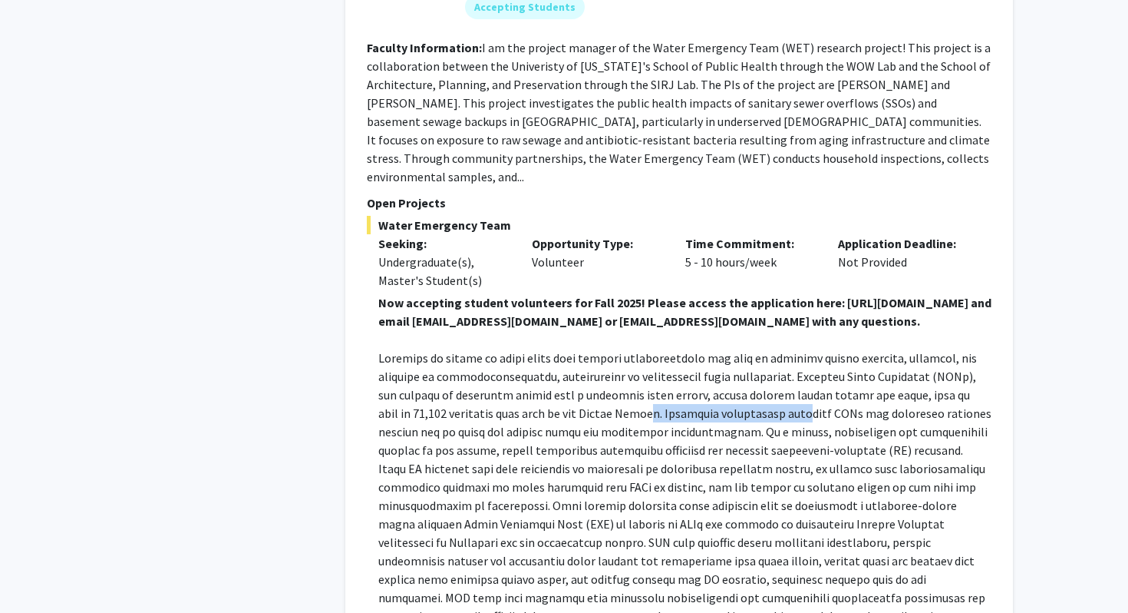
drag, startPoint x: 613, startPoint y: 378, endPoint x: 759, endPoint y: 375, distance: 146.7
click at [759, 375] on p at bounding box center [684, 523] width 613 height 350
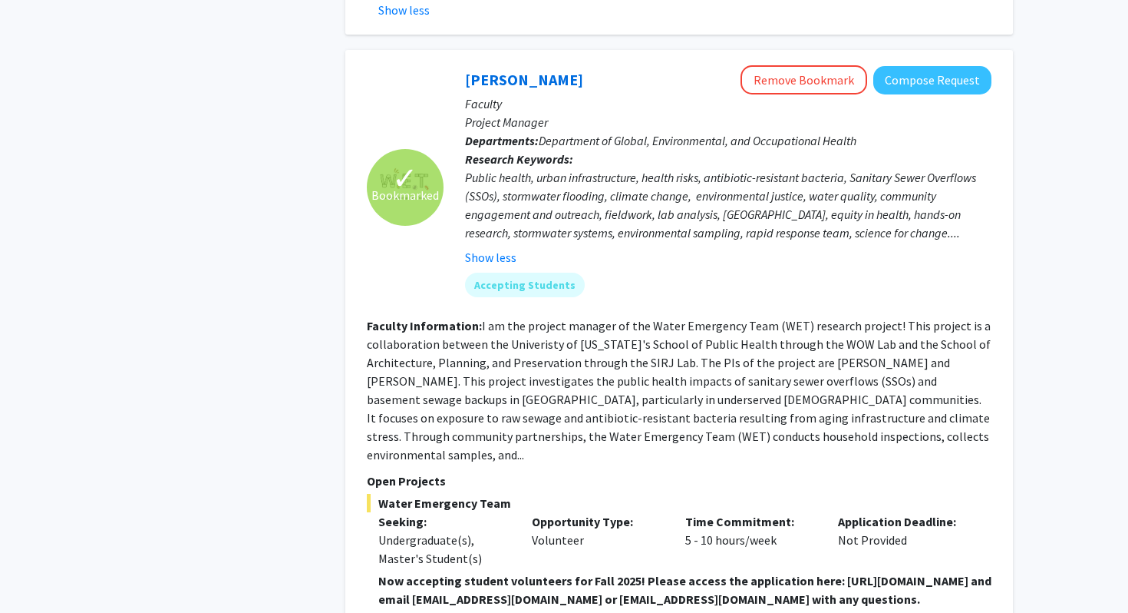
scroll to position [1532, 0]
